Goal: Transaction & Acquisition: Purchase product/service

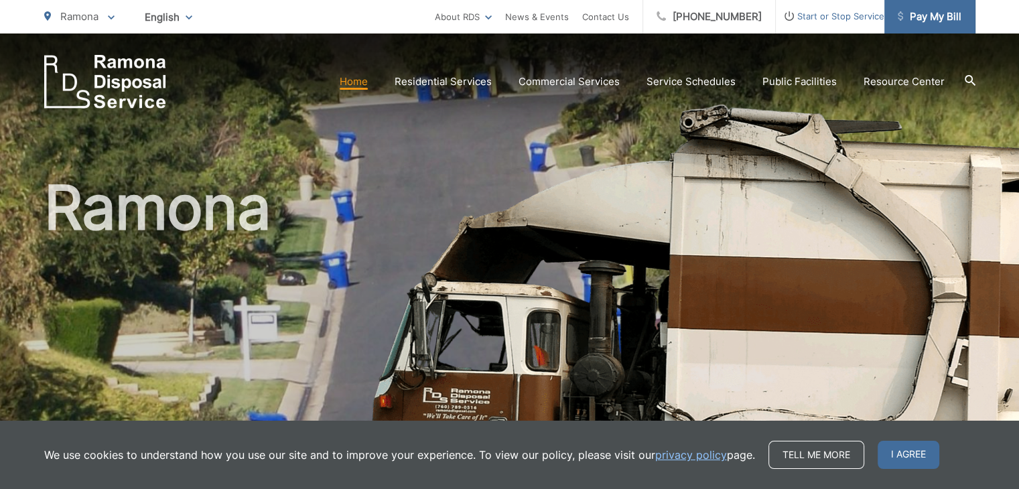
click at [893, 21] on link "Pay My Bill" at bounding box center [929, 16] width 91 height 33
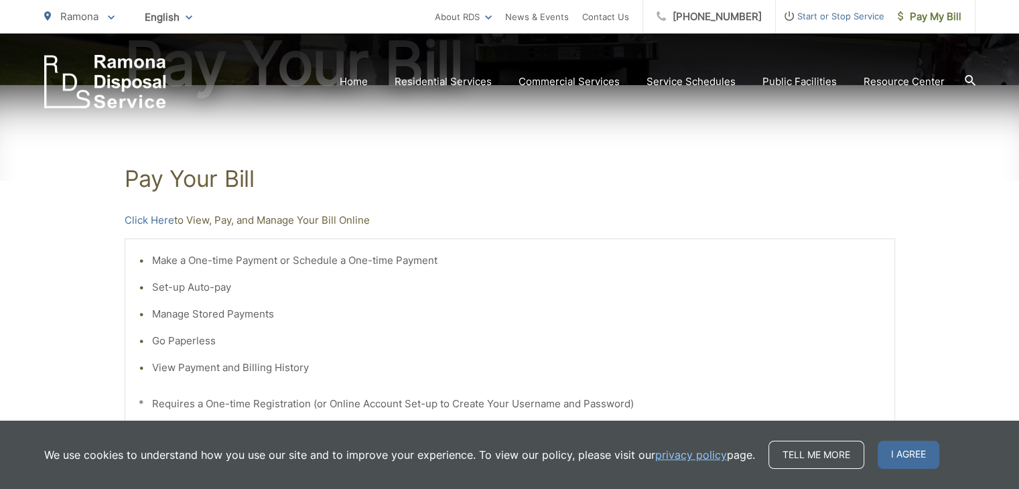
scroll to position [185, 0]
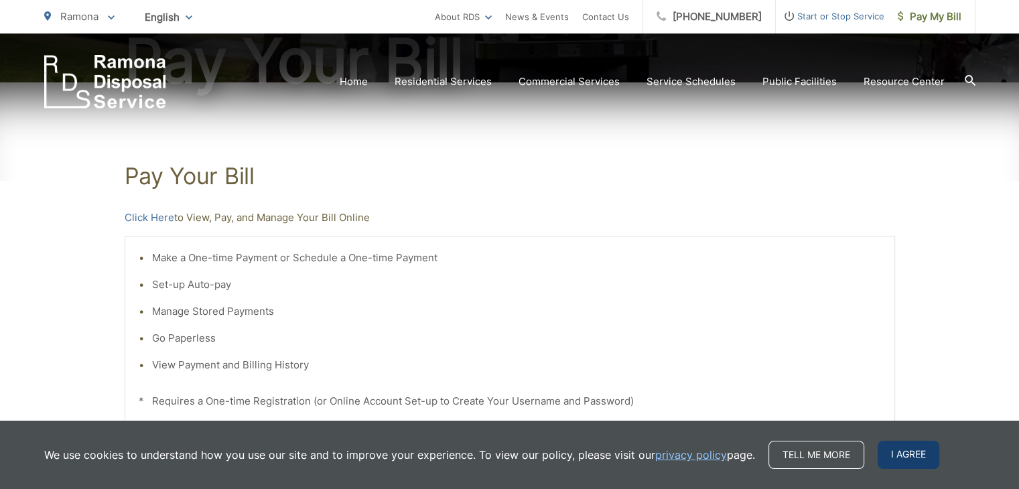
click at [919, 443] on span "I agree" at bounding box center [908, 455] width 62 height 28
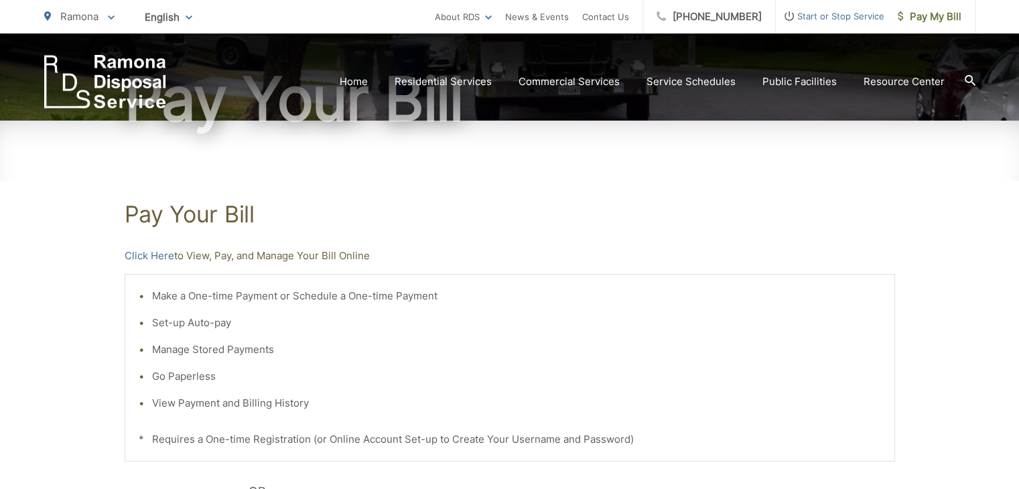
scroll to position [147, 0]
click at [159, 262] on link "Click Here" at bounding box center [150, 256] width 50 height 16
